Goal: Task Accomplishment & Management: Use online tool/utility

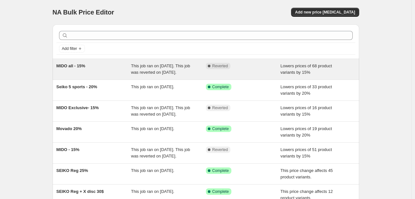
click at [137, 74] on span "This job ran on August 31, 2025. This job was reverted on September 11, 2025." at bounding box center [160, 69] width 59 height 11
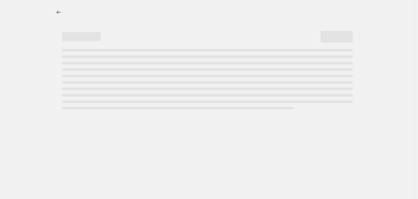
select select "percentage"
select select "no_change"
select select "collection"
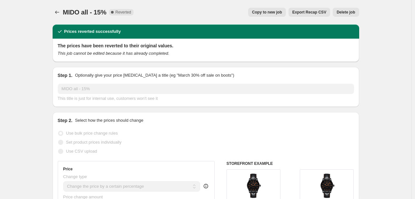
click at [271, 14] on span "Copy to new job" at bounding box center [267, 12] width 30 height 5
select select "percentage"
select select "no_change"
select select "collection"
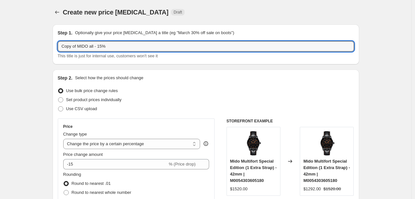
drag, startPoint x: 80, startPoint y: 45, endPoint x: 38, endPoint y: 49, distance: 42.2
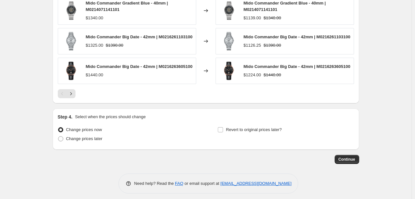
scroll to position [542, 0]
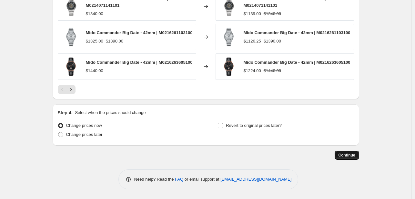
type input "MIDO all - 15%"
click at [351, 155] on span "Continue" at bounding box center [347, 155] width 17 height 5
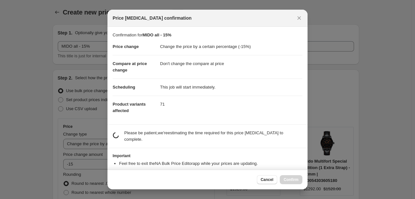
scroll to position [0, 0]
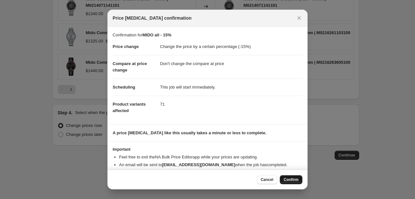
click at [293, 180] on span "Confirm" at bounding box center [291, 180] width 15 height 5
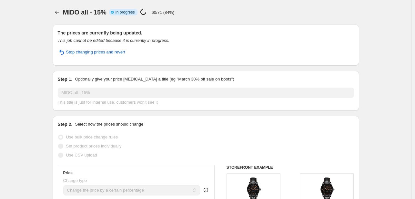
select select "percentage"
select select "no_change"
select select "collection"
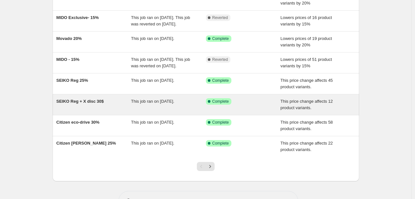
scroll to position [65, 0]
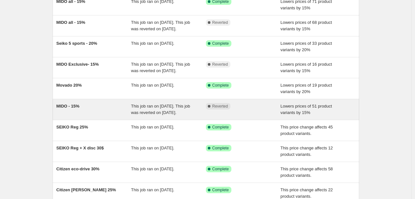
click at [156, 116] on div "This job ran on July 29, 2025. This job was reverted on August 15, 2025." at bounding box center [168, 109] width 75 height 13
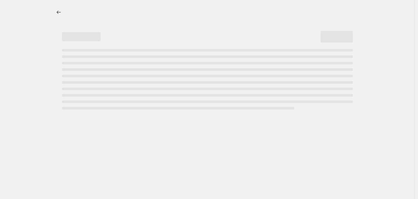
select select "percentage"
select select "no_change"
select select "collection"
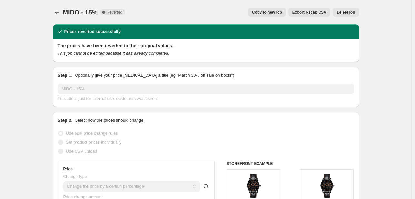
click at [340, 12] on span "Delete job" at bounding box center [346, 12] width 18 height 5
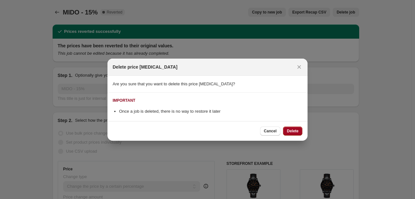
click at [295, 131] on span "Delete" at bounding box center [293, 131] width 12 height 5
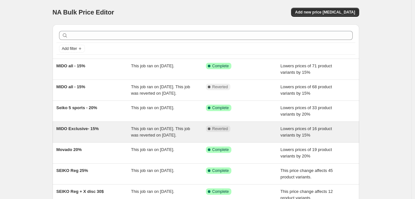
click at [217, 139] on div "Complete Reverted" at bounding box center [243, 132] width 75 height 13
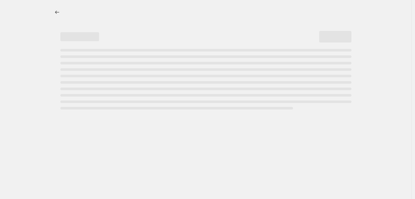
select select "percentage"
select select "no_change"
select select "collection"
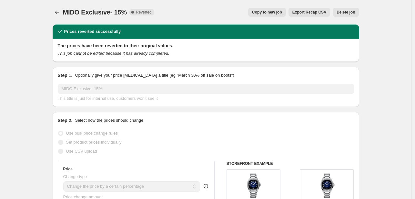
click at [349, 12] on span "Delete job" at bounding box center [346, 12] width 18 height 5
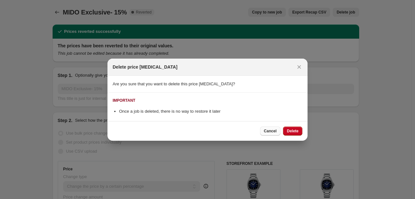
click at [269, 132] on span "Cancel" at bounding box center [270, 131] width 13 height 5
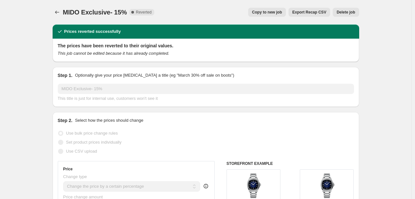
click at [357, 12] on button "Delete job" at bounding box center [346, 12] width 26 height 9
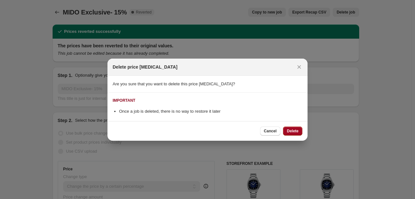
click at [301, 132] on button "Delete" at bounding box center [292, 131] width 19 height 9
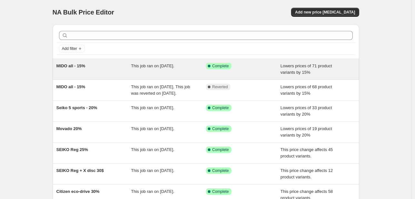
click at [155, 71] on div "This job ran on [DATE]." at bounding box center [168, 69] width 75 height 13
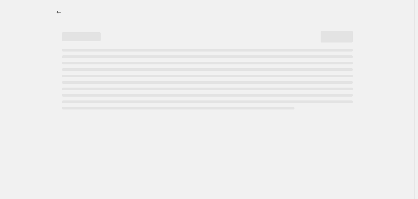
select select "percentage"
select select "no_change"
select select "collection"
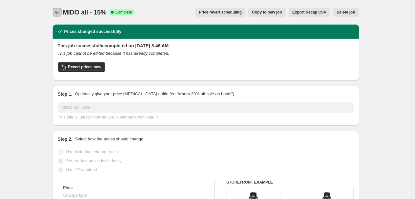
click at [58, 10] on icon "Price change jobs" at bounding box center [57, 12] width 6 height 6
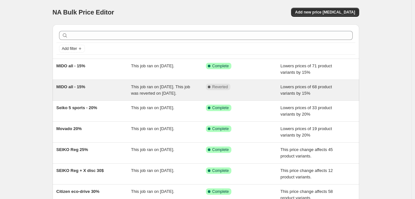
click at [284, 85] on span "Lowers prices of 68 product variants by 15%" at bounding box center [307, 90] width 52 height 11
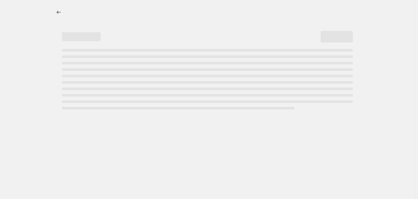
select select "percentage"
select select "no_change"
select select "collection"
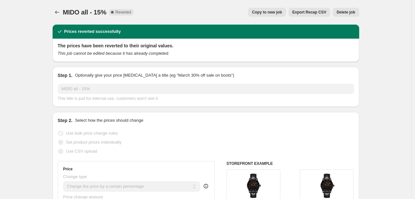
click at [343, 13] on span "Delete job" at bounding box center [346, 12] width 18 height 5
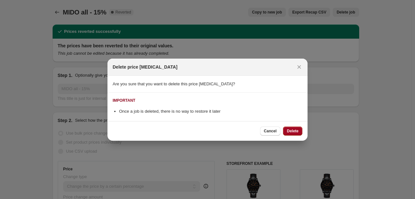
click at [295, 130] on span "Delete" at bounding box center [293, 131] width 12 height 5
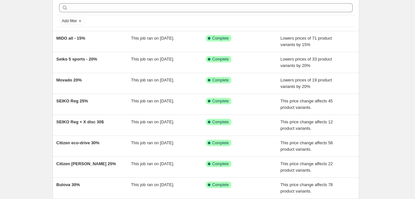
scroll to position [132, 0]
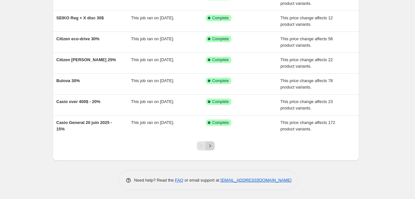
click at [212, 147] on icon "Next" at bounding box center [210, 146] width 6 height 6
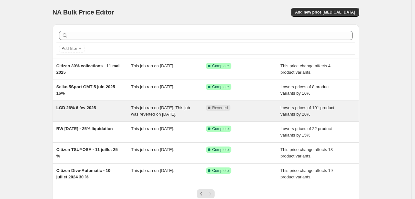
click at [236, 118] on div "Complete Reverted" at bounding box center [243, 111] width 75 height 13
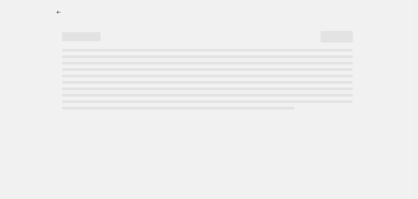
select select "percentage"
select select "no_change"
select select "collection"
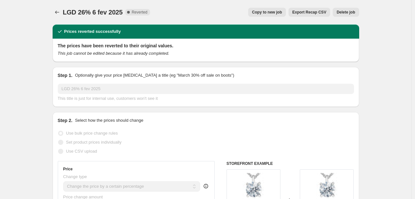
click at [346, 11] on span "Delete job" at bounding box center [346, 12] width 18 height 5
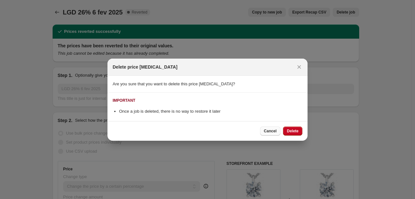
click at [272, 129] on span "Cancel" at bounding box center [270, 131] width 13 height 5
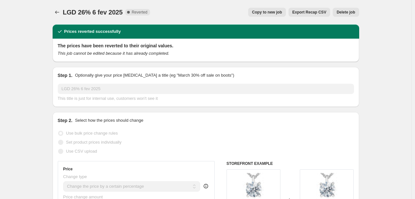
click at [272, 15] on button "Copy to new job" at bounding box center [267, 12] width 38 height 9
select select "percentage"
select select "no_change"
select select "collection"
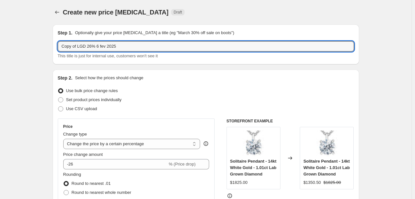
drag, startPoint x: 61, startPoint y: 43, endPoint x: 4, endPoint y: 39, distance: 57.6
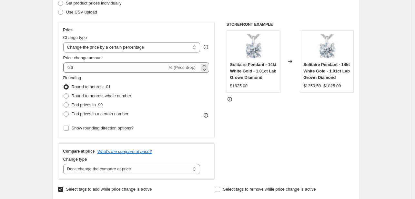
type input "LGD 20%"
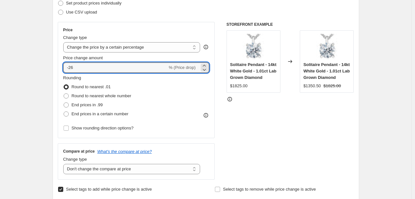
drag, startPoint x: 121, startPoint y: 68, endPoint x: 36, endPoint y: 63, distance: 86.1
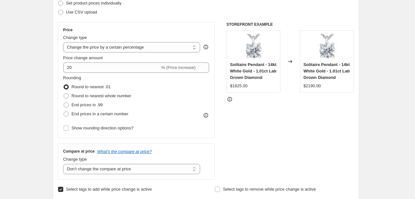
click at [324, 137] on div "STOREFRONT EXAMPLE Solitaire Pendant - 14kt White Gold - 1.01ct Lab Grown Diamo…" at bounding box center [291, 101] width 128 height 158
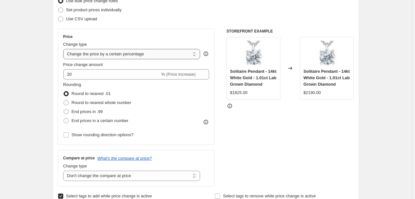
scroll to position [32, 0]
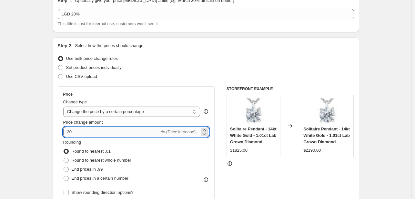
click at [67, 133] on input "20" at bounding box center [111, 132] width 97 height 10
type input "-20"
click at [231, 151] on div "Solitaire Pendant - 14kt White Gold - 1.01ct Lab Grown Diamond $1825.00" at bounding box center [254, 126] width 54 height 63
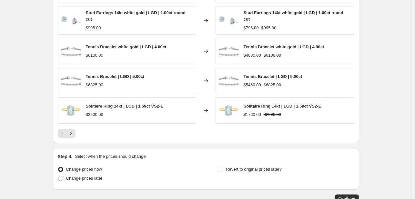
scroll to position [516, 0]
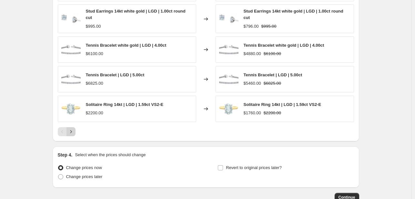
click at [74, 132] on icon "Next" at bounding box center [71, 132] width 6 height 6
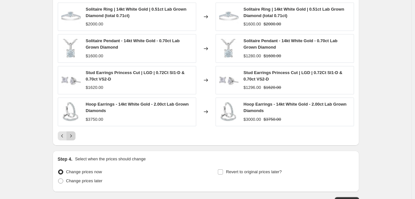
click at [71, 134] on icon "Next" at bounding box center [71, 136] width 6 height 6
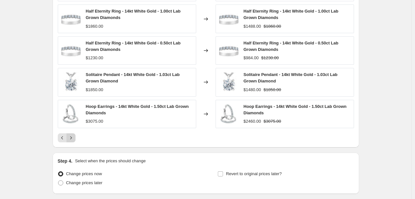
click at [74, 140] on icon "Next" at bounding box center [71, 138] width 6 height 6
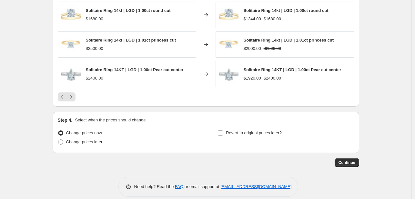
scroll to position [558, 0]
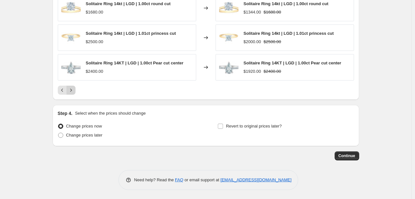
click at [72, 91] on icon "Next" at bounding box center [71, 90] width 6 height 6
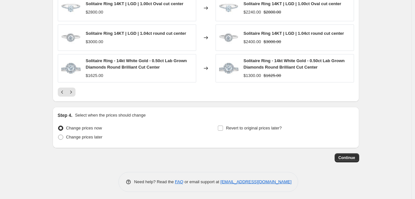
scroll to position [556, 0]
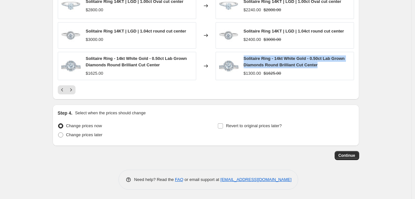
drag, startPoint x: 319, startPoint y: 65, endPoint x: 245, endPoint y: 59, distance: 74.1
click at [245, 59] on div "Solitaire Ring - 14kt White Gold - 0.50ct Lab Grown Diamonds Round Brilliant Cu…" at bounding box center [297, 62] width 107 height 13
copy span "Solitaire Ring - 14kt White Gold - 0.50ct Lab Grown Diamonds Round Brilliant Cu…"
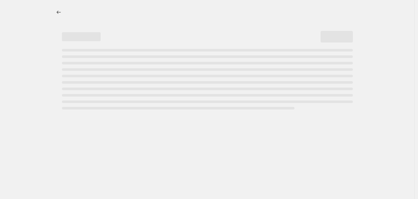
select select "percentage"
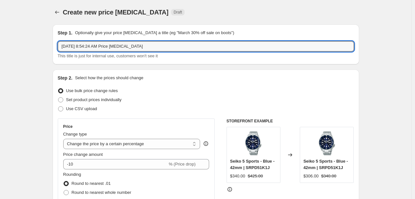
drag, startPoint x: 155, startPoint y: 47, endPoint x: -45, endPoint y: 29, distance: 201.3
click at [0, 29] on html "Home Settings Plans Skip to content Create new price [MEDICAL_DATA]. This page …" at bounding box center [207, 99] width 415 height 199
click at [56, 12] on icon "Price change jobs" at bounding box center [57, 12] width 6 height 6
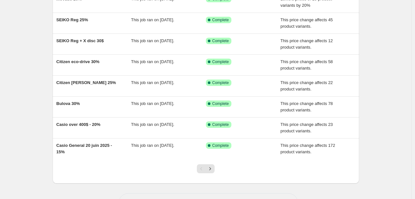
scroll to position [100, 0]
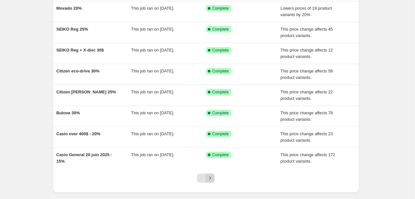
click at [213, 179] on icon "Next" at bounding box center [210, 178] width 6 height 6
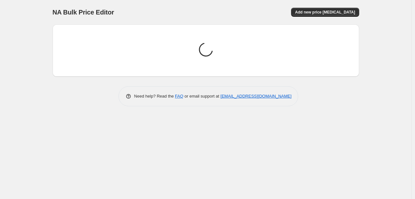
scroll to position [0, 0]
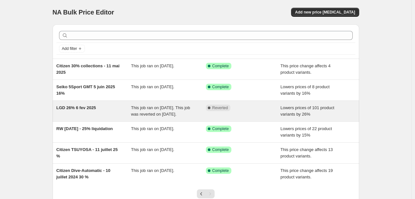
click at [174, 118] on div "This job ran on February 6, 2025. This job was reverted on September 4, 2025." at bounding box center [168, 111] width 75 height 13
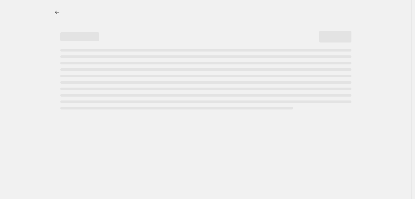
select select "percentage"
select select "no_change"
select select "collection"
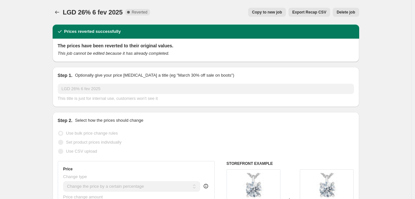
click at [266, 12] on span "Copy to new job" at bounding box center [267, 12] width 30 height 5
select select "percentage"
select select "no_change"
select select "collection"
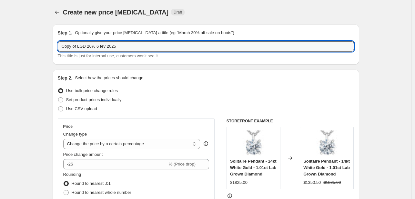
drag, startPoint x: 80, startPoint y: 47, endPoint x: 26, endPoint y: 47, distance: 54.6
click at [70, 44] on input "Copy of LGD 26% 6 fev 2025" at bounding box center [206, 46] width 296 height 10
drag, startPoint x: 132, startPoint y: 47, endPoint x: -77, endPoint y: 36, distance: 210.1
click at [0, 36] on html "Home Settings Plans Skip to content Create new price change job. This page is r…" at bounding box center [207, 99] width 415 height 199
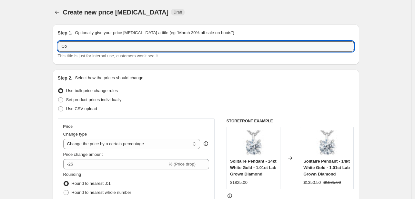
type input "C"
type input "Lab Grown Diamonds"
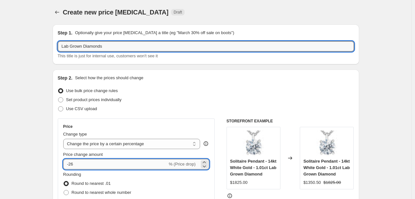
click at [102, 165] on input "-26" at bounding box center [115, 164] width 104 height 10
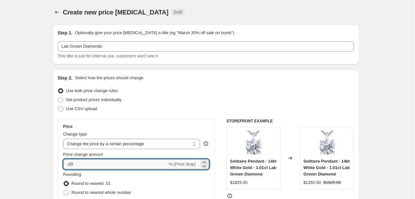
type input "-20"
click at [177, 87] on div "Use bulk price change rules" at bounding box center [206, 91] width 296 height 9
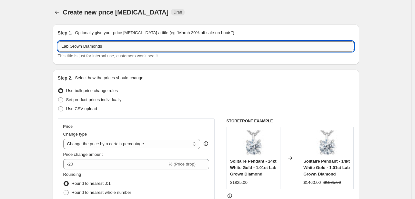
click at [121, 49] on input "Lab Grown Diamonds" at bounding box center [206, 46] width 296 height 10
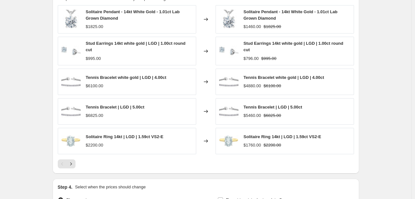
scroll to position [549, 0]
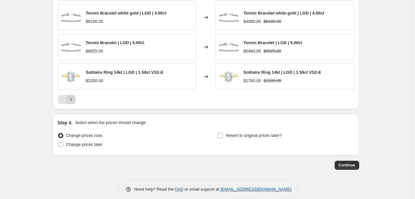
type input "Lab Grown Diamonds 20%"
click at [72, 97] on icon "Next" at bounding box center [71, 100] width 6 height 6
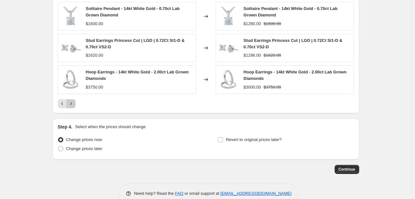
click at [71, 101] on icon "Next" at bounding box center [71, 104] width 6 height 6
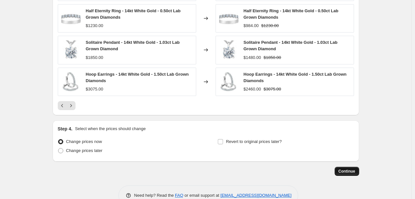
click at [355, 170] on span "Continue" at bounding box center [347, 171] width 17 height 5
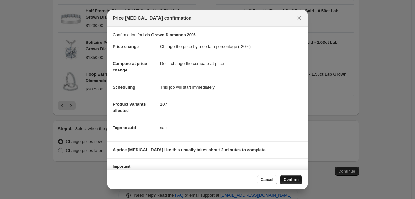
click at [288, 179] on span "Confirm" at bounding box center [291, 180] width 15 height 5
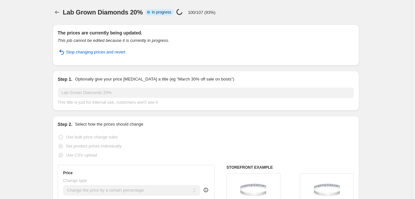
select select "percentage"
select select "no_change"
select select "collection"
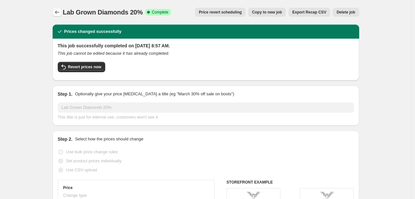
click at [60, 9] on icon "Price change jobs" at bounding box center [57, 12] width 6 height 6
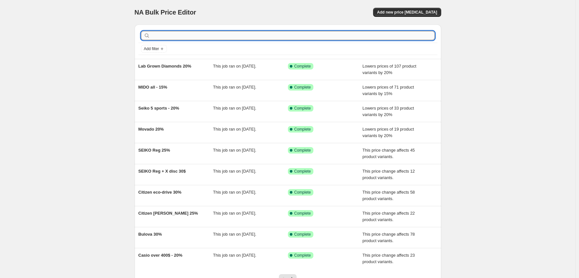
click at [183, 39] on input "text" at bounding box center [292, 35] width 283 height 9
type input "ray"
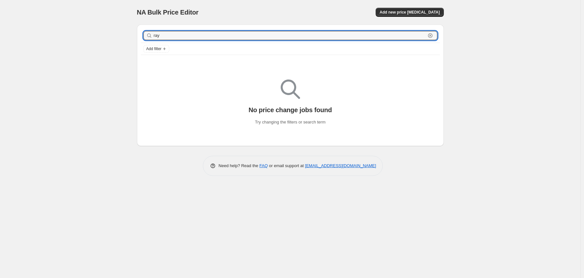
drag, startPoint x: 182, startPoint y: 38, endPoint x: 120, endPoint y: 26, distance: 62.5
click at [120, 26] on div "NA Bulk Price Editor. This page is ready NA Bulk Price Editor Add new price [ME…" at bounding box center [290, 139] width 580 height 278
type input "rw"
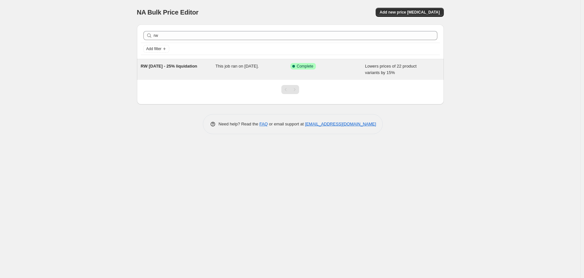
click at [173, 62] on div "RW 27 nov 2024 - 25% liquidation This job ran on November 27, 2024. Success Com…" at bounding box center [290, 69] width 307 height 21
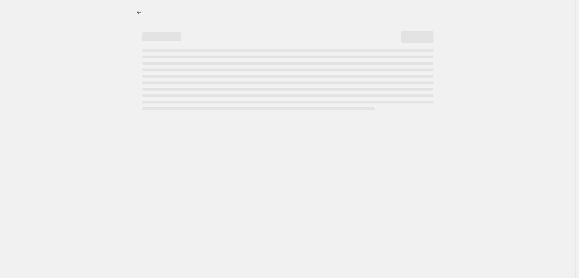
select select "percentage"
select select "no_change"
select select "collection"
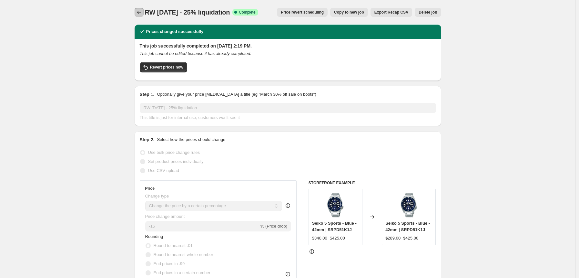
click at [139, 10] on icon "Price change jobs" at bounding box center [139, 12] width 6 height 6
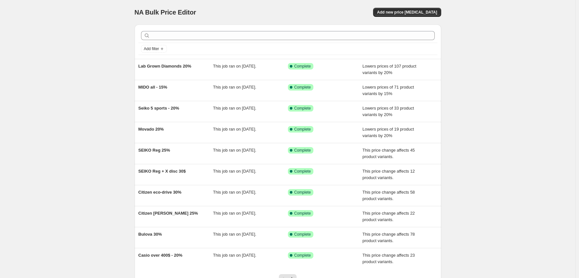
click at [210, 40] on div at bounding box center [287, 35] width 299 height 14
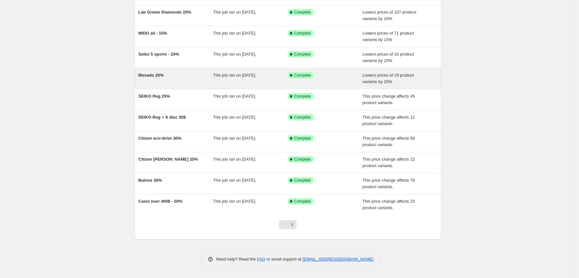
scroll to position [55, 0]
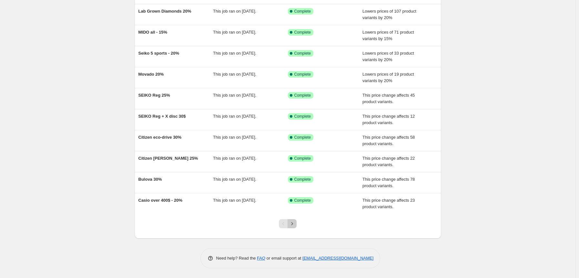
click at [295, 199] on icon "Next" at bounding box center [292, 223] width 6 height 6
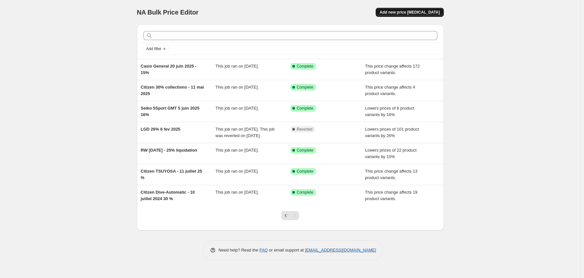
click at [413, 13] on span "Add new price [MEDICAL_DATA]" at bounding box center [409, 12] width 60 height 5
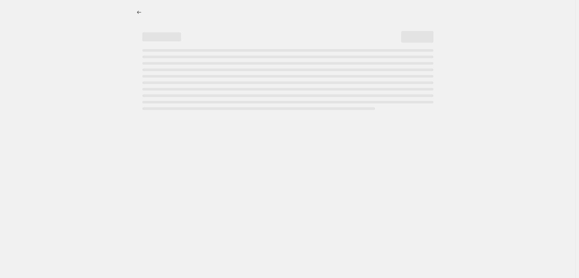
select select "percentage"
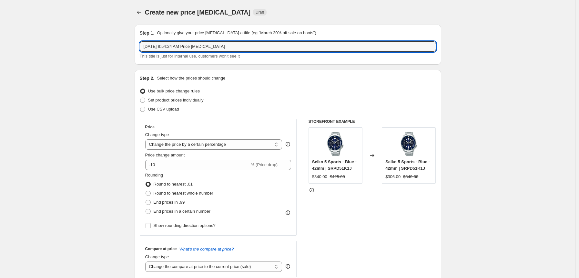
drag, startPoint x: 233, startPoint y: 51, endPoint x: -25, endPoint y: 28, distance: 258.3
click at [0, 28] on html "Home Settings Plans Skip to content Create new price change job. This page is r…" at bounding box center [289, 139] width 579 height 278
type input "Raymond Weil 20%"
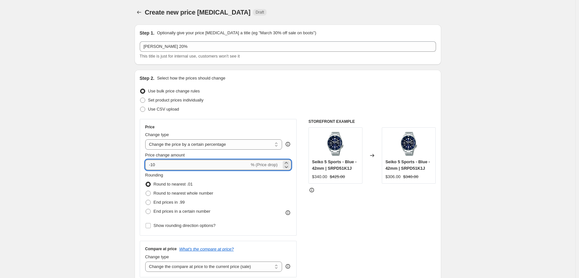
click at [167, 167] on input "-10" at bounding box center [197, 164] width 104 height 10
type input "-1"
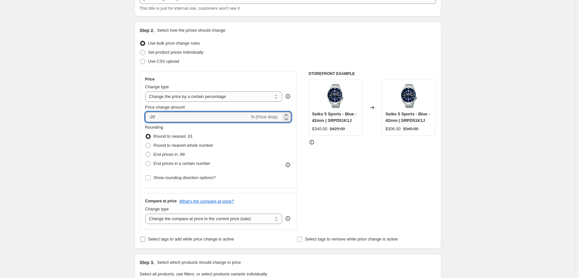
scroll to position [86, 0]
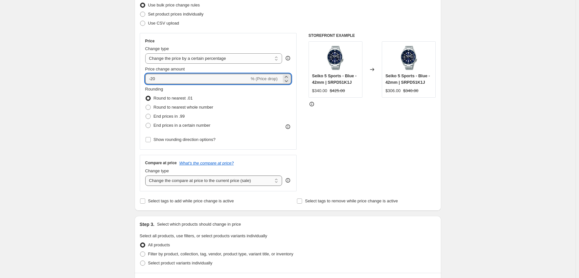
type input "-20"
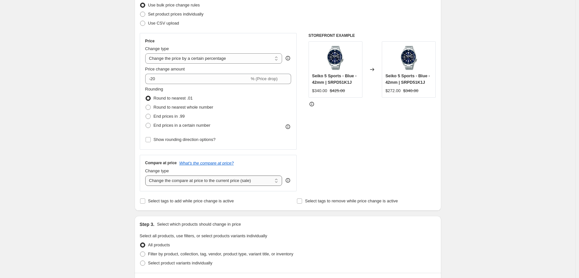
click at [185, 184] on select "Change the compare at price to the current price (sale) Change the compare at p…" at bounding box center [213, 180] width 137 height 10
select select "no_change"
click at [147, 175] on select "Change the compare at price to the current price (sale) Change the compare at p…" at bounding box center [213, 180] width 137 height 10
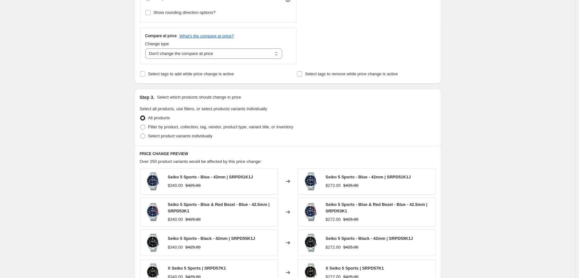
scroll to position [215, 0]
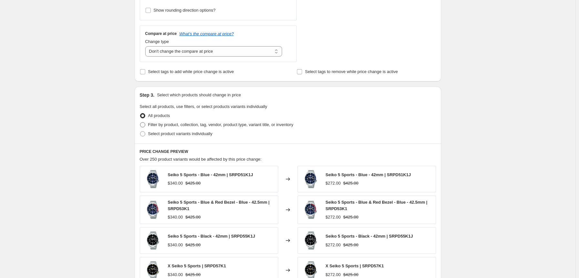
click at [159, 125] on span "Filter by product, collection, tag, vendor, product type, variant title, or inv…" at bounding box center [220, 124] width 145 height 5
click at [140, 122] on input "Filter by product, collection, tag, vendor, product type, variant title, or inv…" at bounding box center [140, 122] width 0 height 0
radio input "true"
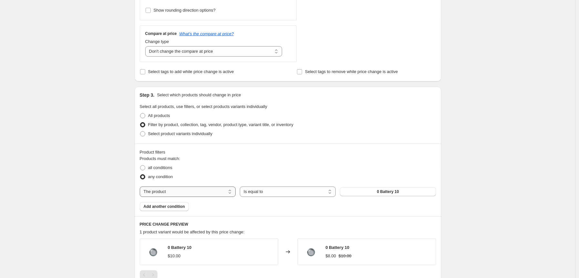
click at [200, 186] on select "The product The product's collection The product's tag The product's vendor The…" at bounding box center [188, 191] width 96 height 10
select select "vendor"
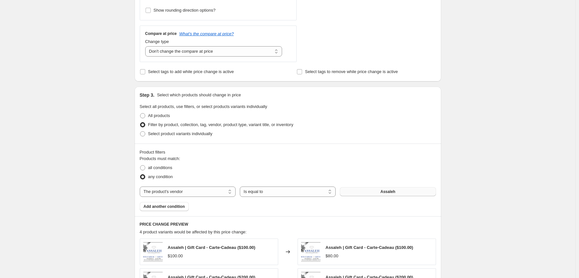
click at [406, 191] on button "Assaleh" at bounding box center [388, 191] width 96 height 9
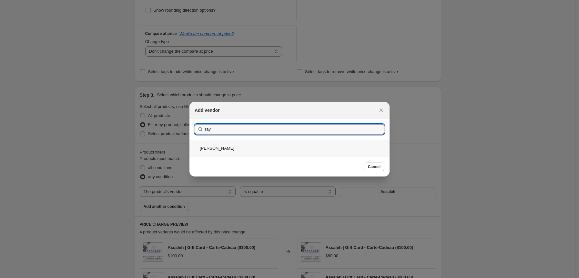
type input "ray"
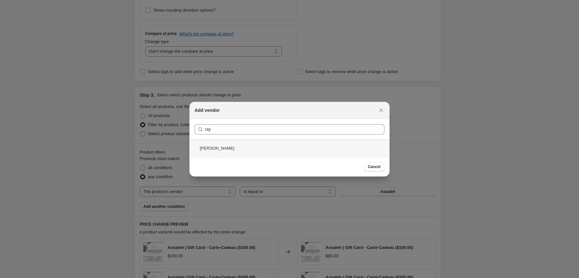
click at [241, 150] on div "Raymond Weil" at bounding box center [289, 147] width 200 height 17
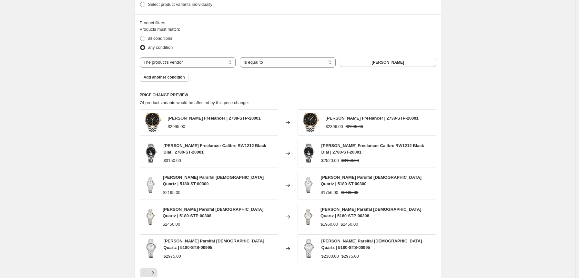
scroll to position [443, 0]
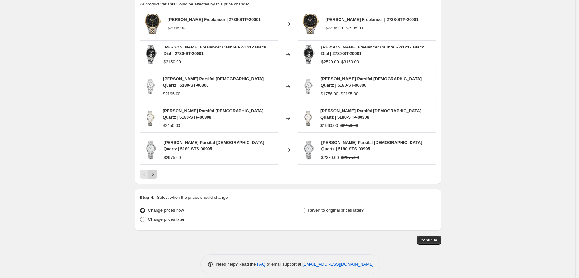
click at [155, 171] on icon "Next" at bounding box center [153, 174] width 6 height 6
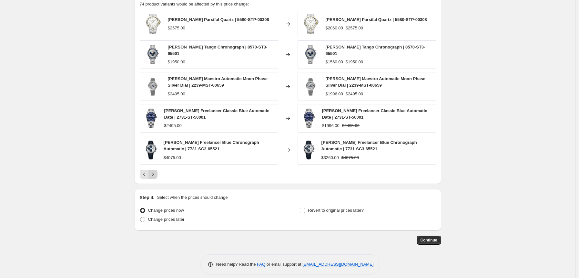
click at [155, 172] on icon "Next" at bounding box center [153, 174] width 6 height 6
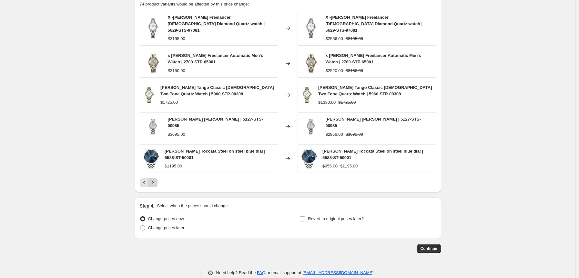
click at [153, 179] on icon "Next" at bounding box center [153, 182] width 6 height 6
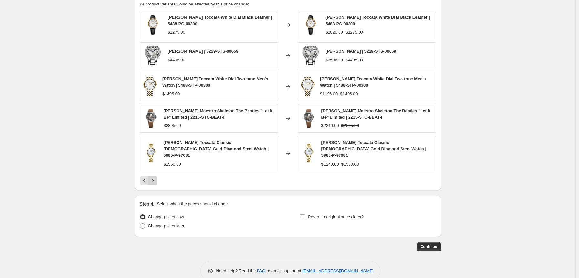
click at [154, 177] on icon "Next" at bounding box center [153, 180] width 6 height 6
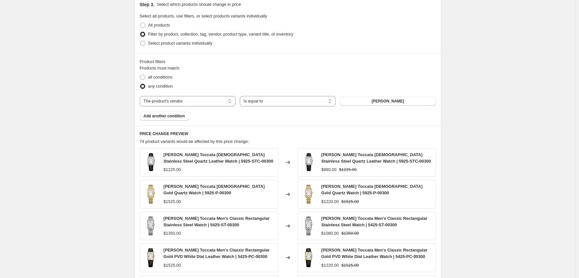
scroll to position [270, 0]
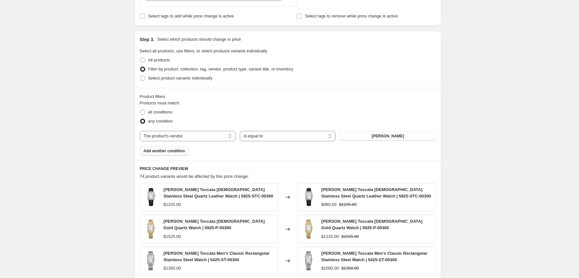
click at [151, 152] on span "Add another condition" at bounding box center [164, 150] width 41 height 5
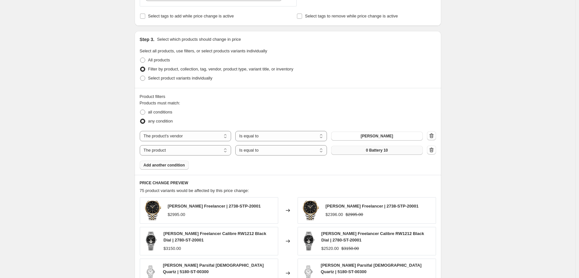
click at [360, 149] on button "0 Battery 10" at bounding box center [377, 150] width 92 height 9
click at [219, 149] on select "The product The product's collection The product's tag The product's vendor The…" at bounding box center [186, 150] width 92 height 10
select select "product_status"
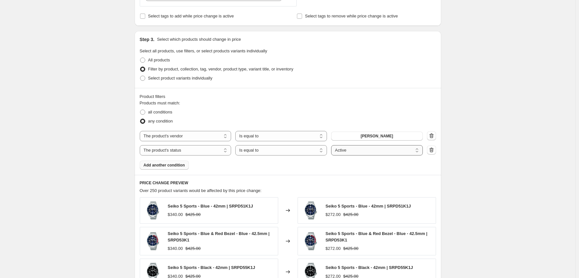
click at [346, 153] on select "Active Draft Archived" at bounding box center [377, 150] width 92 height 10
click at [269, 178] on div "PRICE CHANGE PREVIEW Over 250 product variants would be affected by this price …" at bounding box center [288, 269] width 307 height 189
click at [418, 149] on icon "button" at bounding box center [431, 150] width 6 height 6
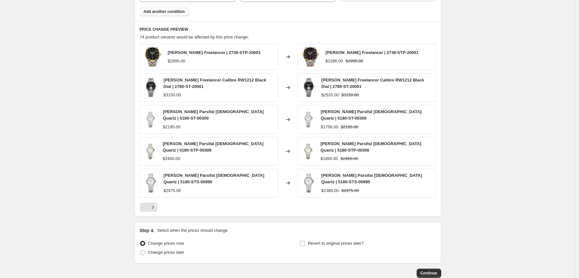
scroll to position [443, 0]
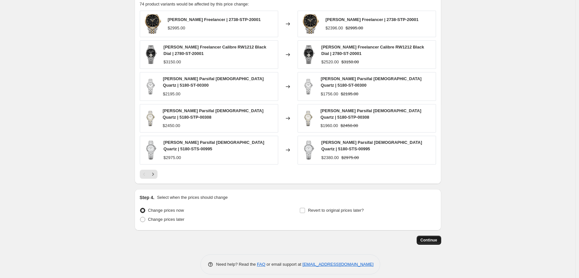
click at [418, 199] on button "Continue" at bounding box center [429, 239] width 25 height 9
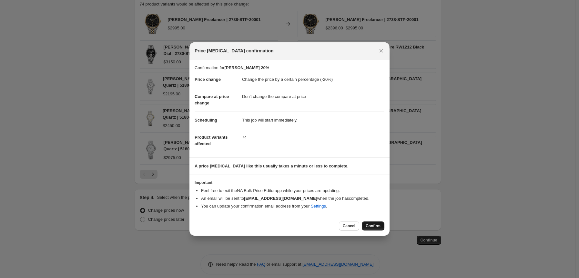
click at [379, 199] on span "Confirm" at bounding box center [373, 225] width 15 height 5
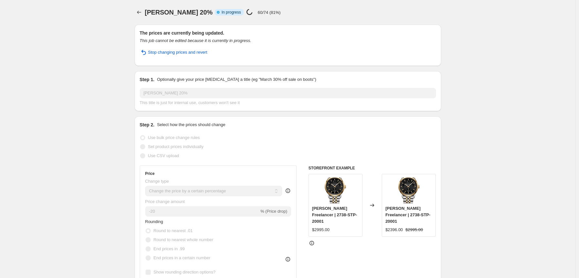
select select "percentage"
select select "no_change"
select select "vendor"
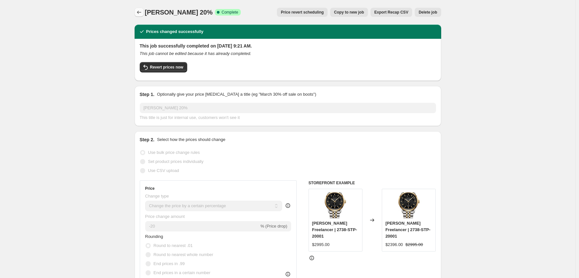
click at [138, 10] on icon "Price change jobs" at bounding box center [139, 12] width 6 height 6
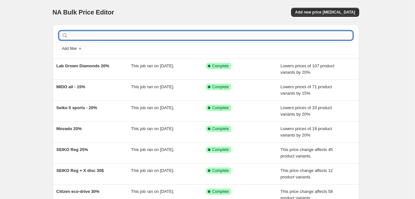
click at [100, 34] on input "text" at bounding box center [210, 35] width 283 height 9
type input "ray"
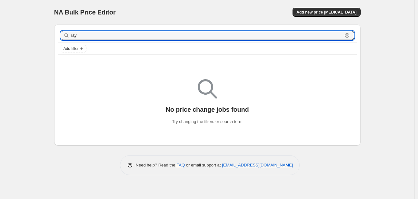
drag, startPoint x: 98, startPoint y: 38, endPoint x: 7, endPoint y: 27, distance: 91.9
click at [8, 28] on div "NA Bulk Price Editor. This page is ready NA Bulk Price Editor Add new price [ME…" at bounding box center [207, 99] width 415 height 199
type input "RW"
